Goal: Find specific page/section: Find specific page/section

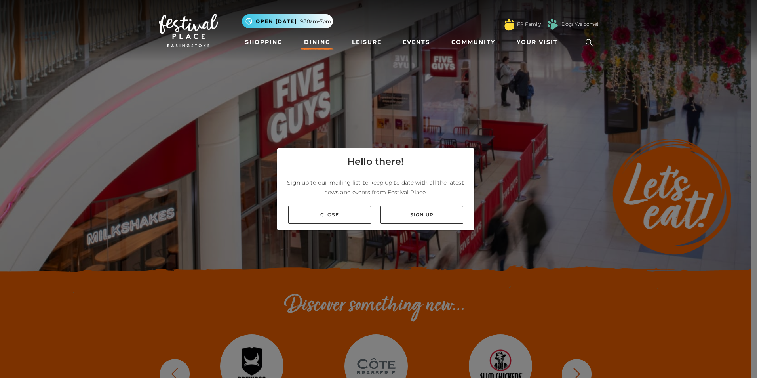
click at [323, 44] on link "Dining" at bounding box center [317, 42] width 33 height 15
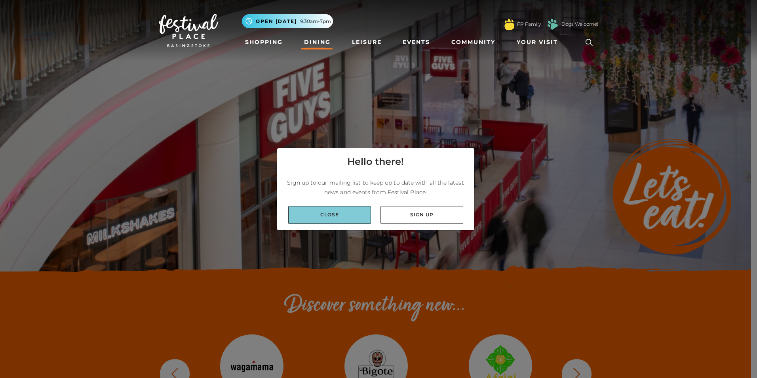
click at [341, 216] on link "Close" at bounding box center [329, 215] width 83 height 18
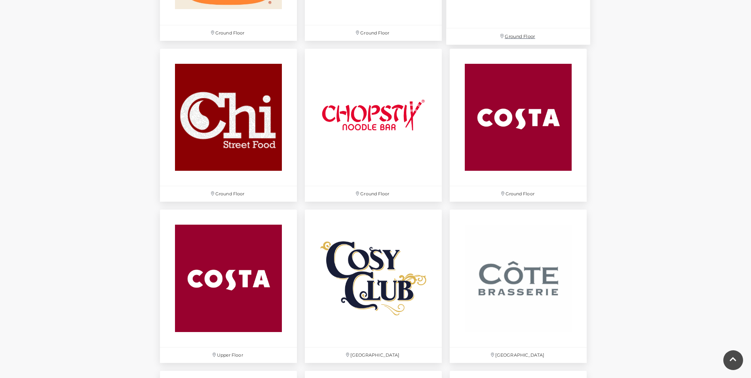
scroll to position [1029, 0]
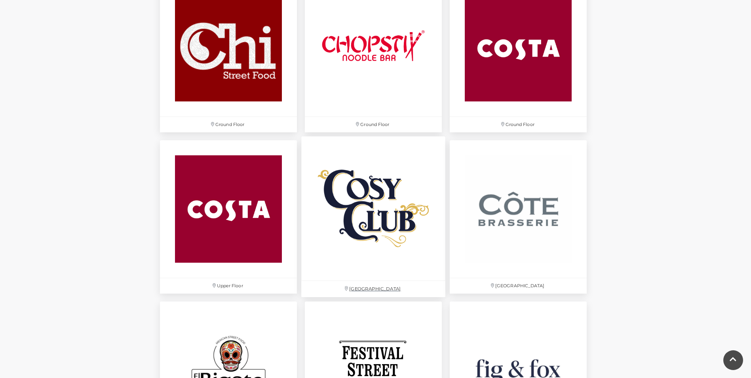
click at [401, 228] on img at bounding box center [373, 209] width 144 height 144
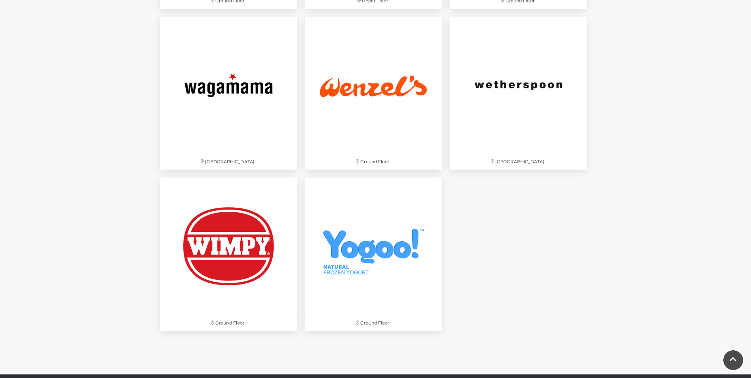
scroll to position [2652, 0]
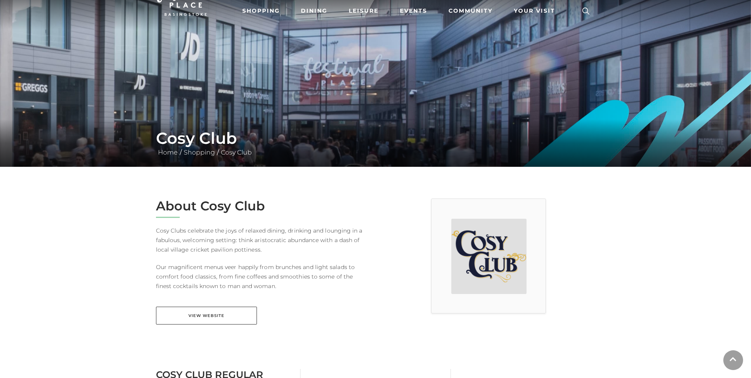
scroll to position [119, 0]
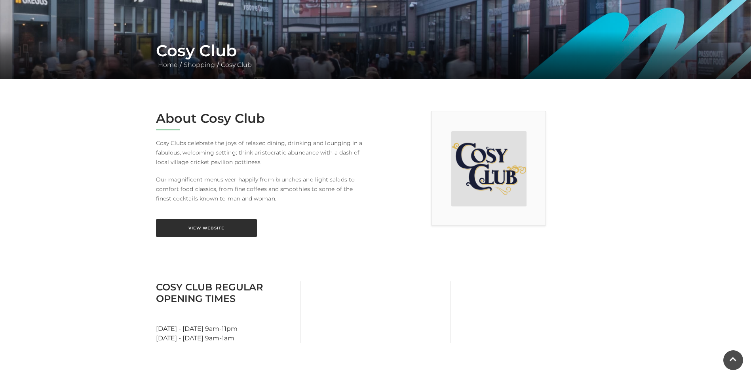
click at [205, 225] on link "View Website" at bounding box center [206, 228] width 101 height 18
